Goal: Transaction & Acquisition: Purchase product/service

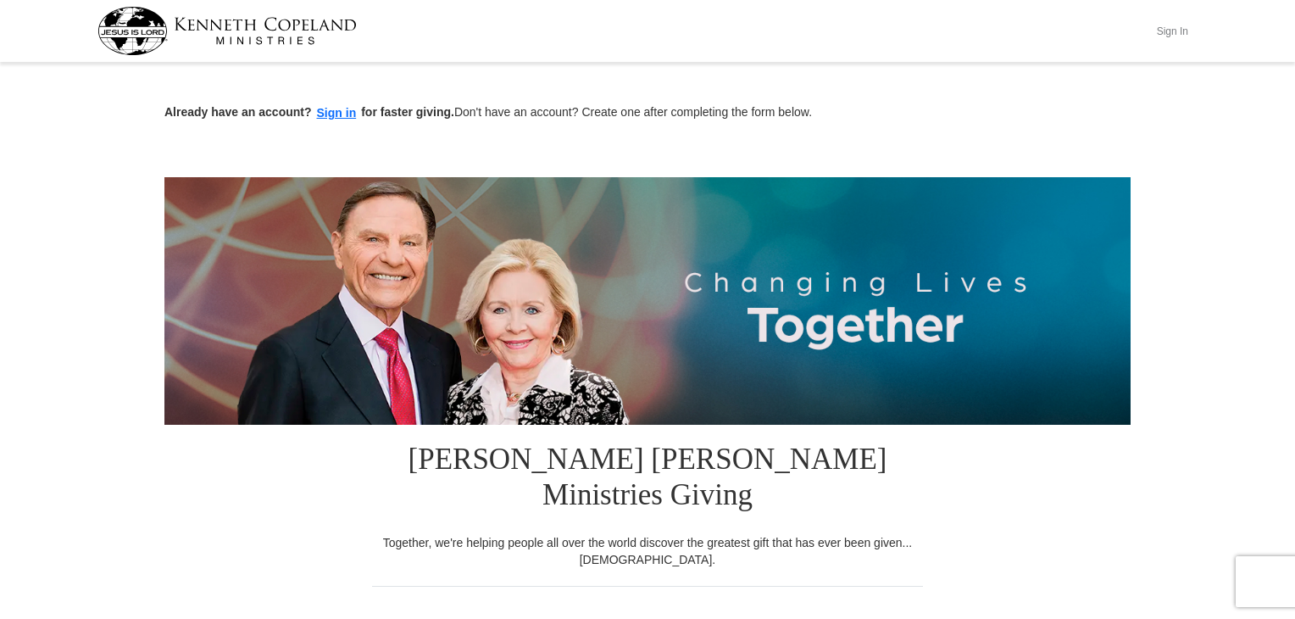
click at [1171, 33] on button "Sign In" at bounding box center [1172, 31] width 51 height 26
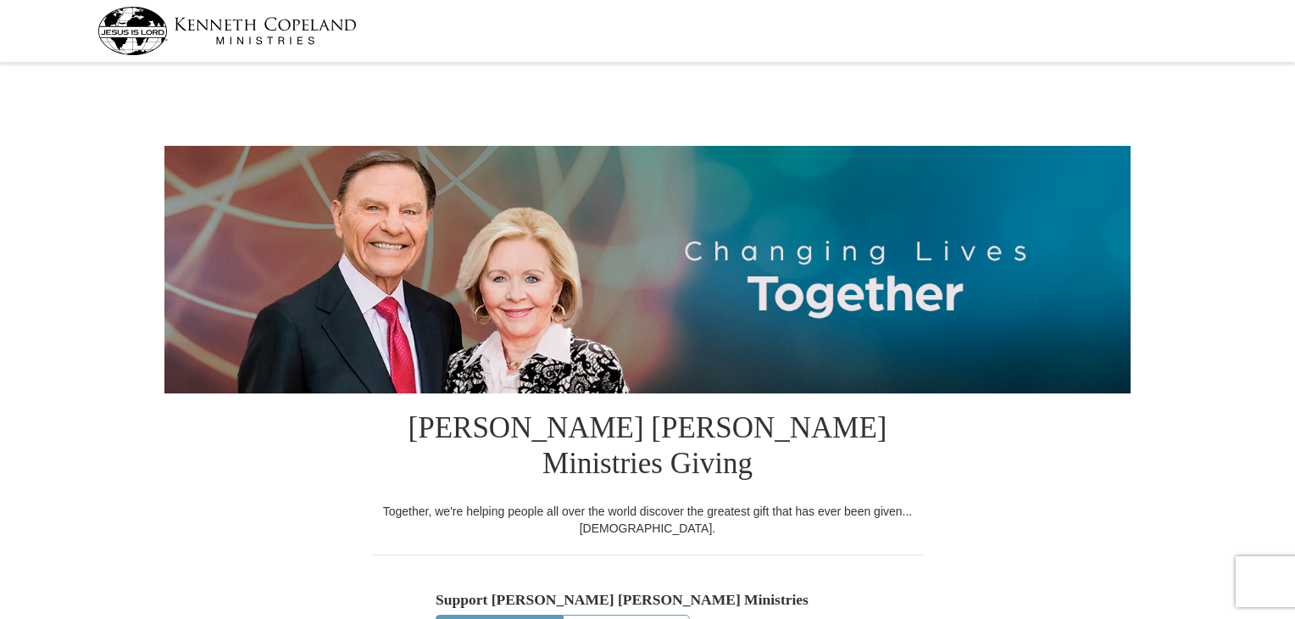
select select "MS"
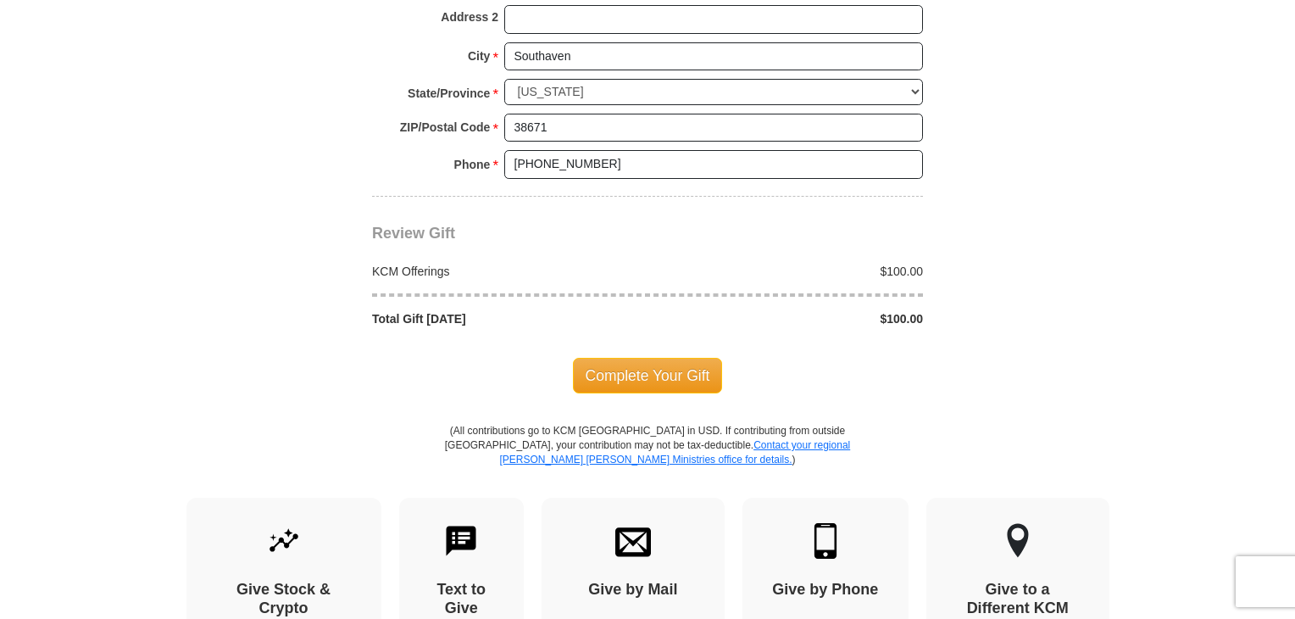
scroll to position [1448, 0]
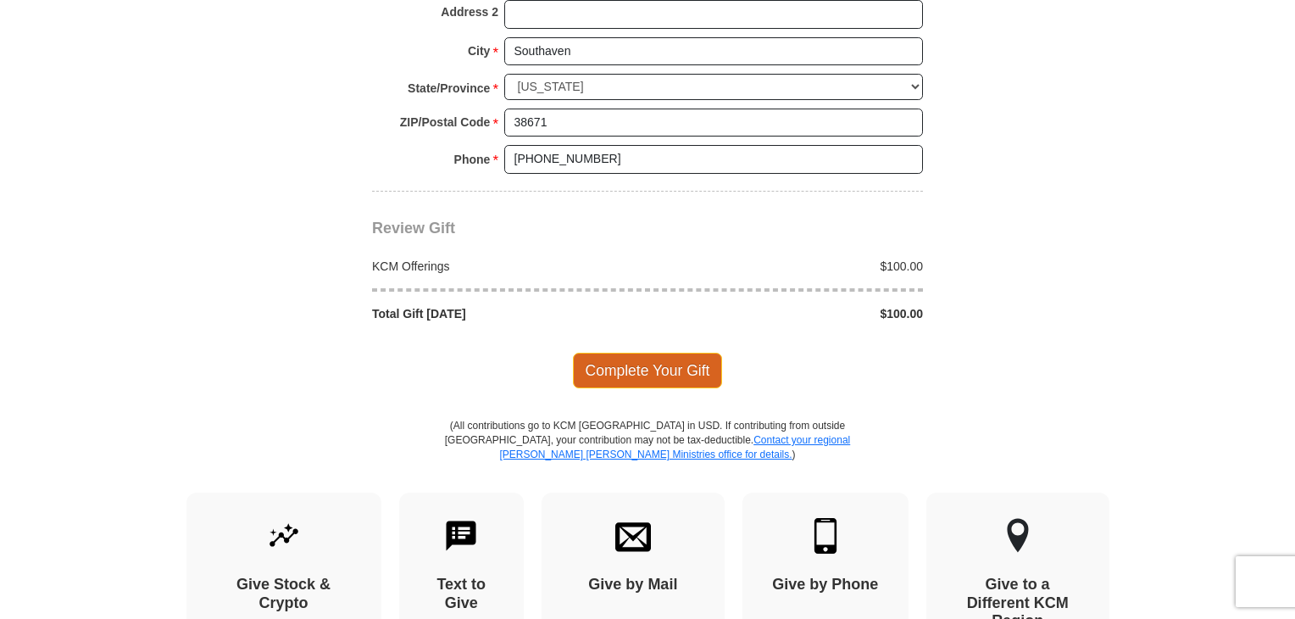
click at [653, 353] on span "Complete Your Gift" at bounding box center [648, 371] width 150 height 36
